Goal: Task Accomplishment & Management: Use online tool/utility

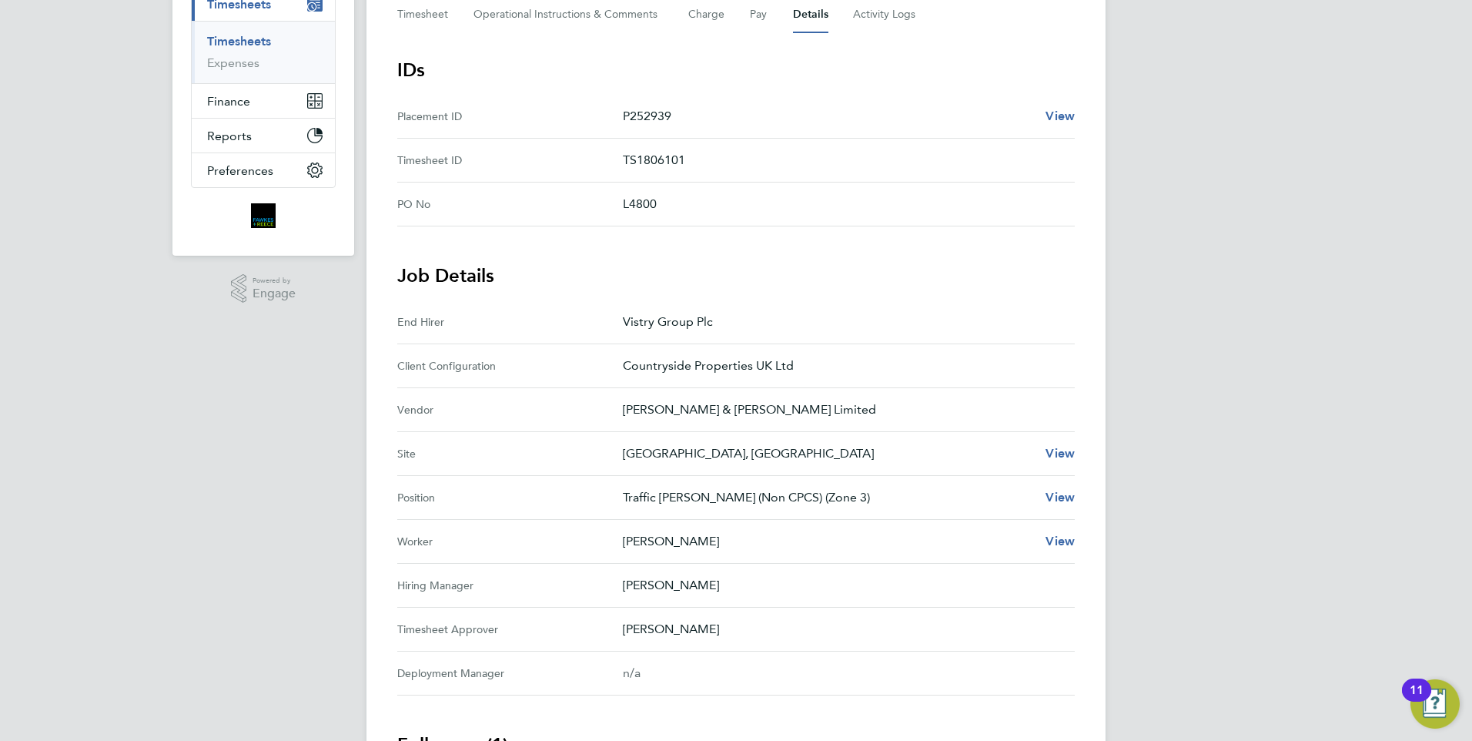
scroll to position [218, 0]
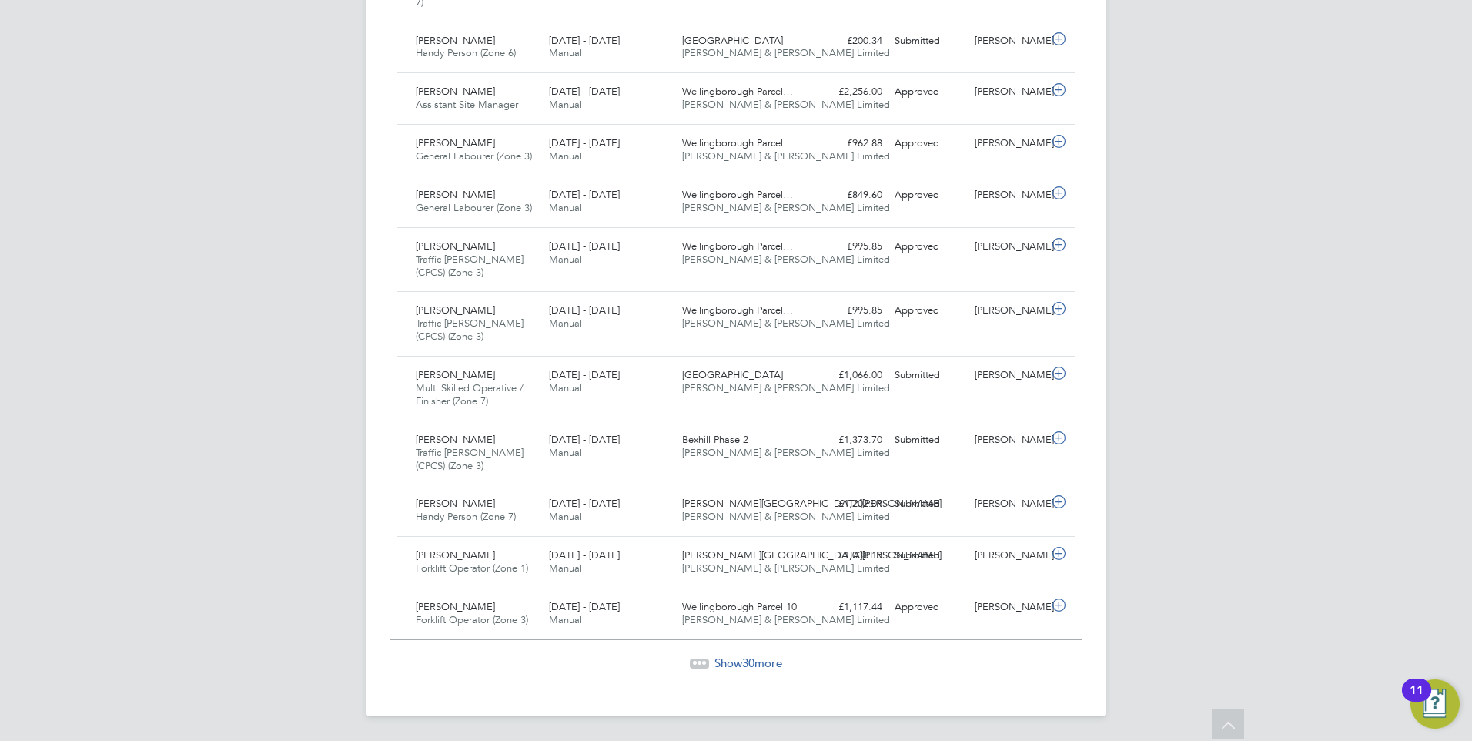
click at [761, 664] on span "Show 30 more" at bounding box center [748, 662] width 68 height 15
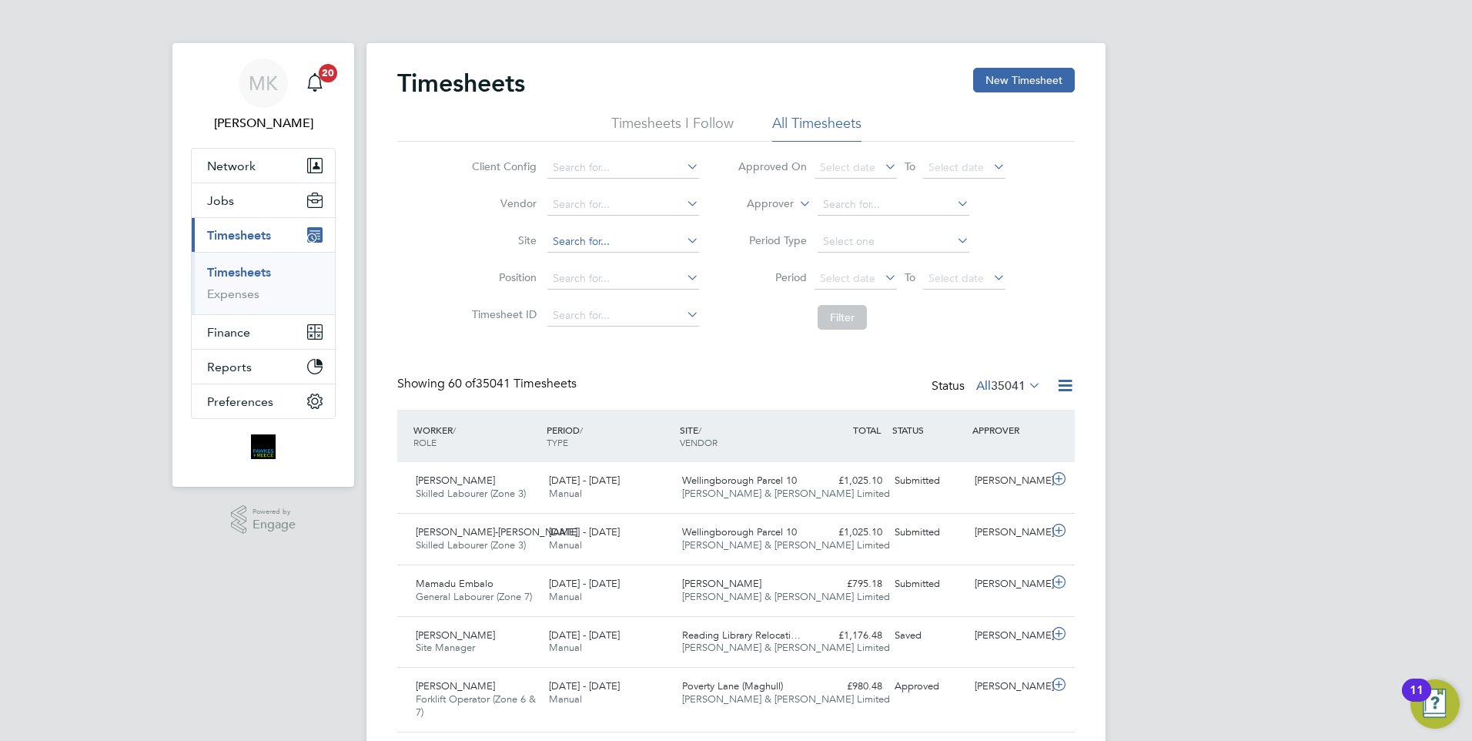
click at [627, 240] on input at bounding box center [623, 242] width 152 height 22
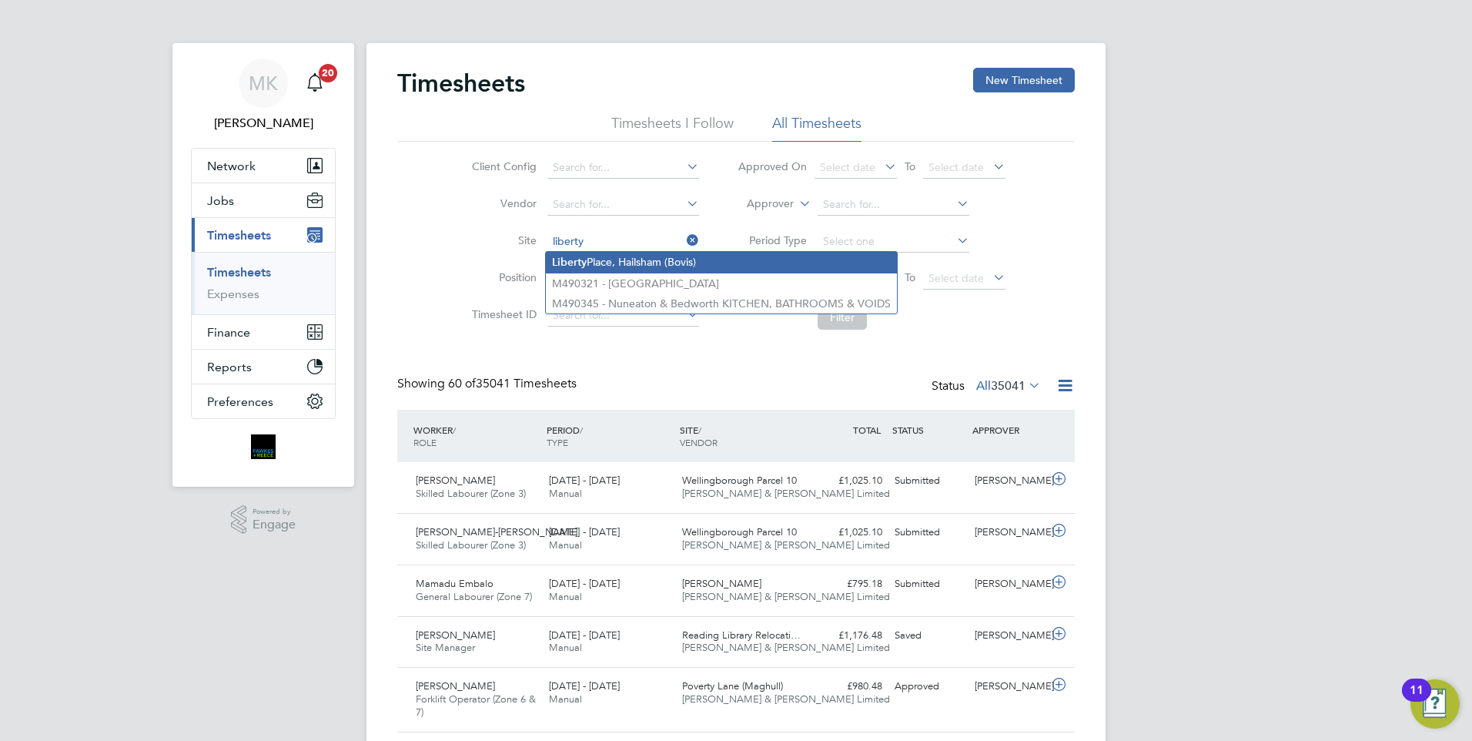
click at [660, 262] on li "[GEOGRAPHIC_DATA], Hailsham (Bovis)" at bounding box center [721, 262] width 351 height 21
type input "[GEOGRAPHIC_DATA], Hailsham (Bovis)"
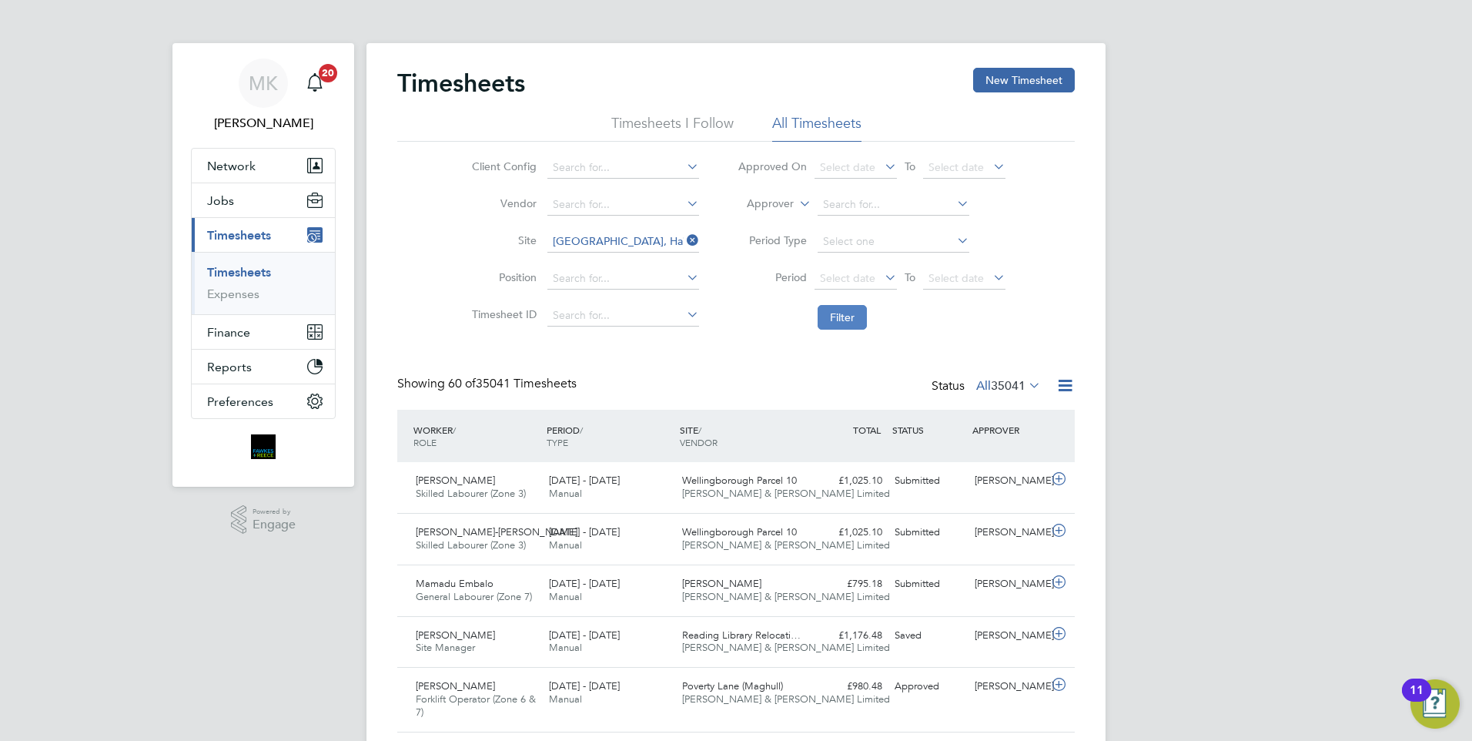
click at [836, 319] on button "Filter" at bounding box center [841, 317] width 49 height 25
